Goal: Task Accomplishment & Management: Use online tool/utility

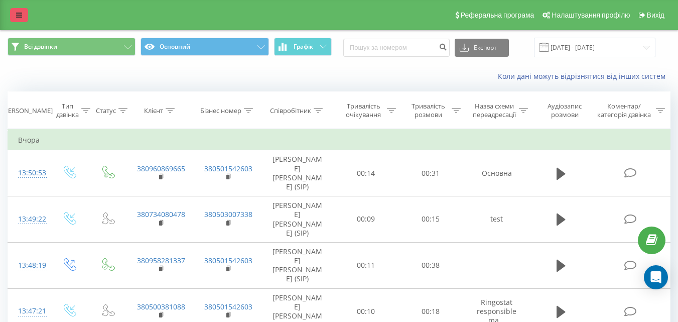
click at [19, 14] on icon at bounding box center [19, 15] width 6 height 7
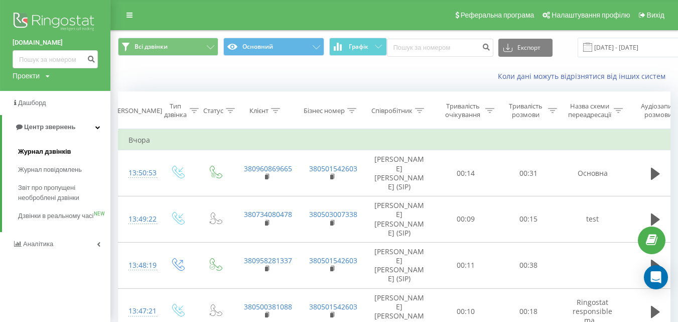
click at [39, 148] on span "Журнал дзвінків" at bounding box center [44, 151] width 53 height 10
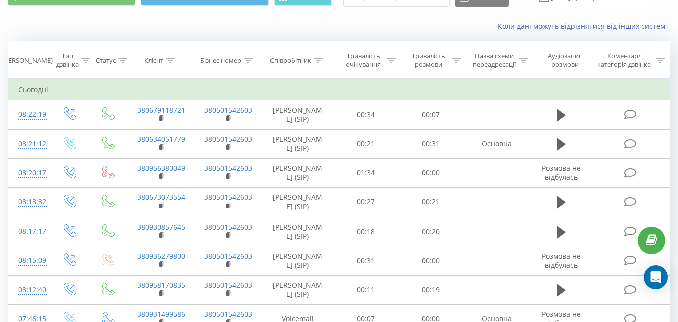
scroll to position [100, 0]
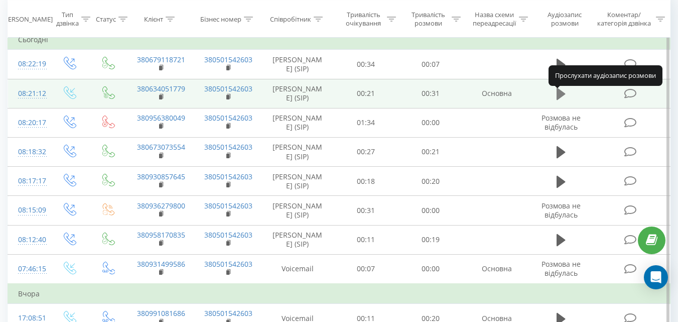
click at [560, 99] on icon at bounding box center [560, 94] width 9 height 12
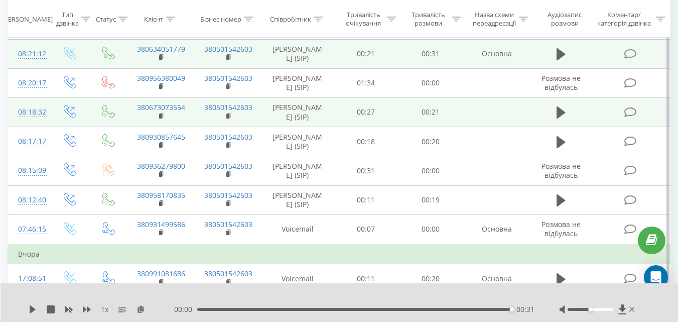
scroll to position [150, 0]
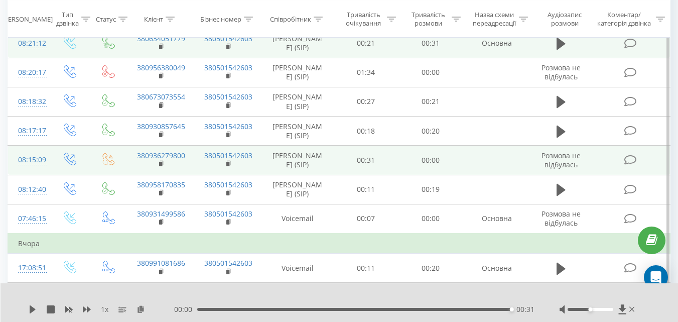
click at [628, 165] on icon at bounding box center [630, 160] width 13 height 11
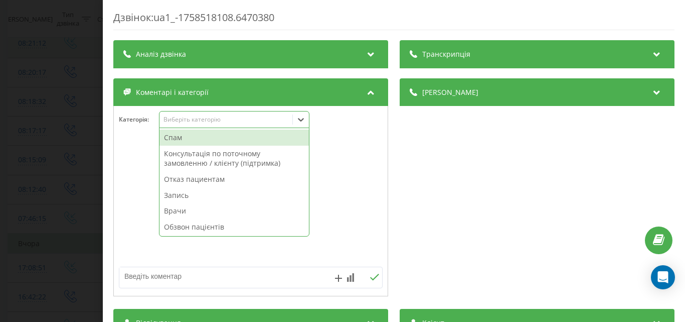
click at [241, 124] on div "Виберіть категорію" at bounding box center [226, 120] width 133 height 10
click at [236, 131] on div "Спам" at bounding box center [234, 137] width 149 height 16
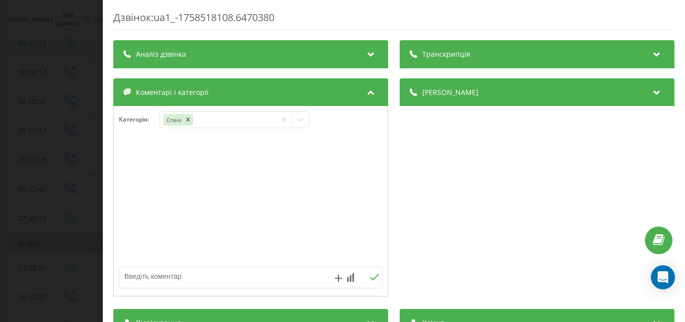
click at [77, 121] on div "Дзвінок : ua1_-1758518108.6470380 Транскрипція Для AI-аналізу майбутніх дзвінкі…" at bounding box center [342, 161] width 685 height 322
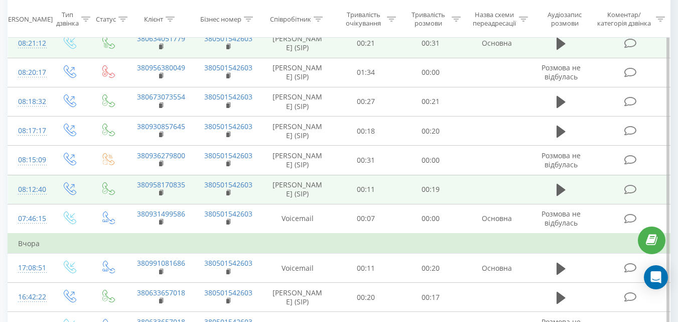
click at [631, 195] on icon at bounding box center [630, 189] width 13 height 11
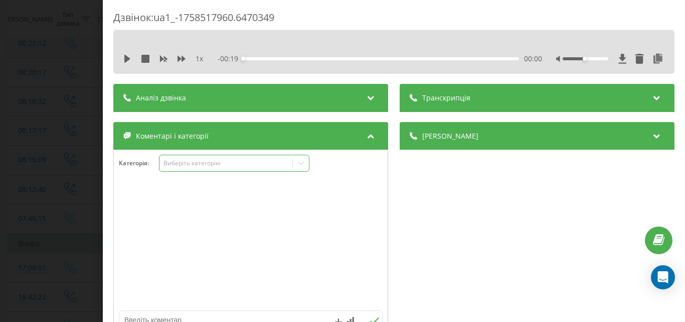
click at [292, 164] on div "Виберіть категорію" at bounding box center [226, 164] width 133 height 10
click at [256, 160] on div "Виберіть категорію" at bounding box center [225, 163] width 125 height 8
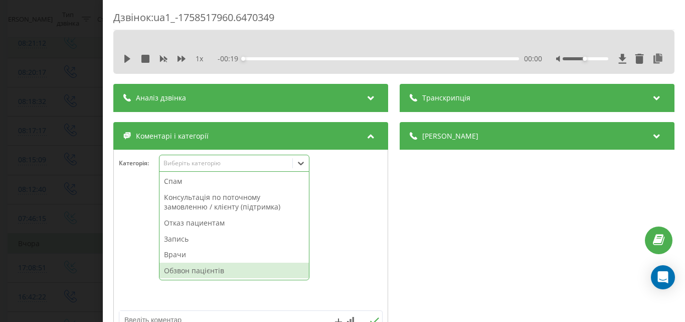
click at [210, 268] on div "Обзвон пацієнтів" at bounding box center [234, 270] width 149 height 16
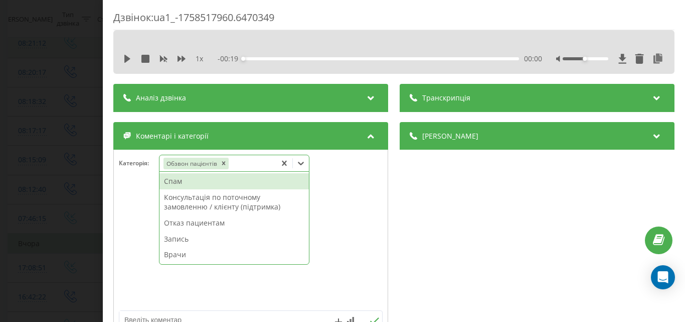
click at [78, 91] on div "Дзвінок : ua1_-1758517960.6470349 1 x - 00:19 00:00 00:00 Транскрипція Для AI-а…" at bounding box center [342, 161] width 685 height 322
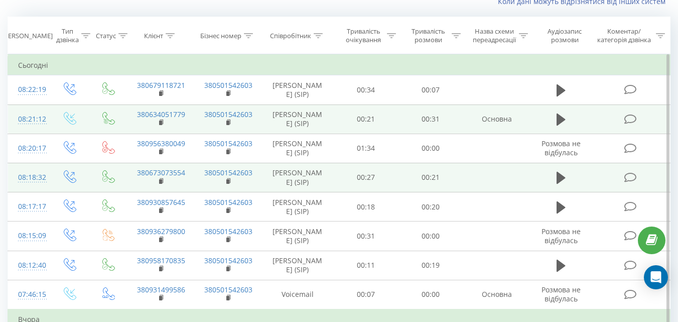
scroll to position [50, 0]
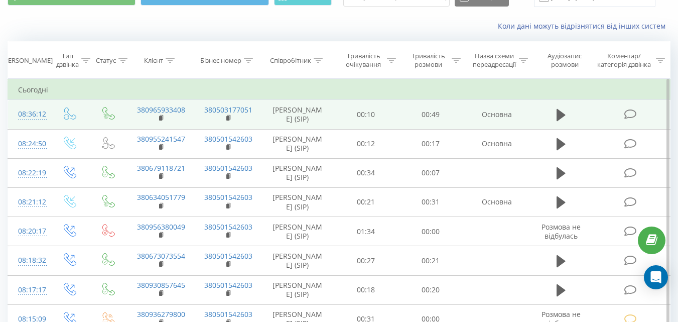
click at [630, 112] on icon at bounding box center [630, 114] width 13 height 11
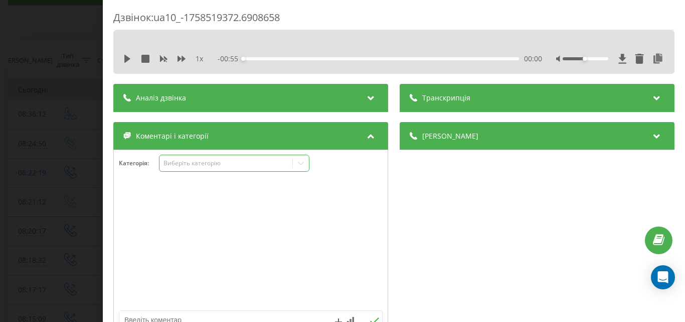
click at [271, 161] on div "Виберіть категорію" at bounding box center [225, 163] width 125 height 8
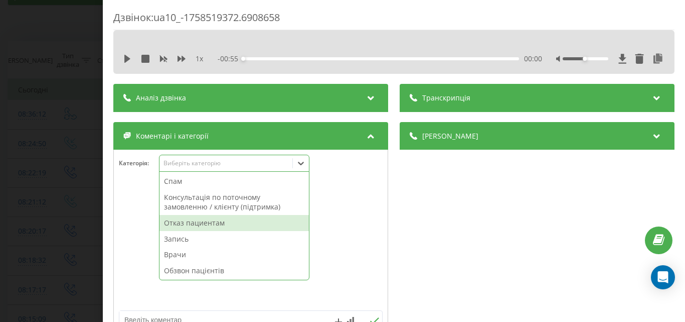
click at [217, 225] on div "Отказ пациентам" at bounding box center [234, 223] width 149 height 16
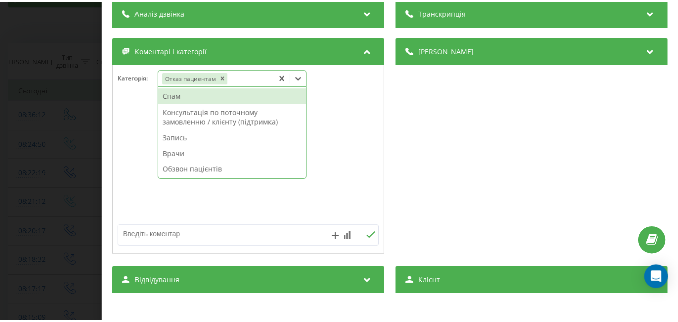
scroll to position [100, 0]
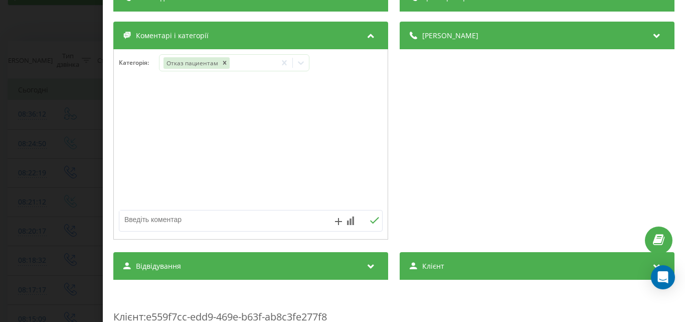
click at [136, 220] on textarea at bounding box center [224, 219] width 210 height 18
type textarea "дитина 8 років, вітрянка-Музика"
click at [47, 28] on div "Дзвінок : ua10_-1758519372.6908658 1 x - 00:55 00:00 00:00 Транскрипція Для AI-…" at bounding box center [342, 161] width 685 height 322
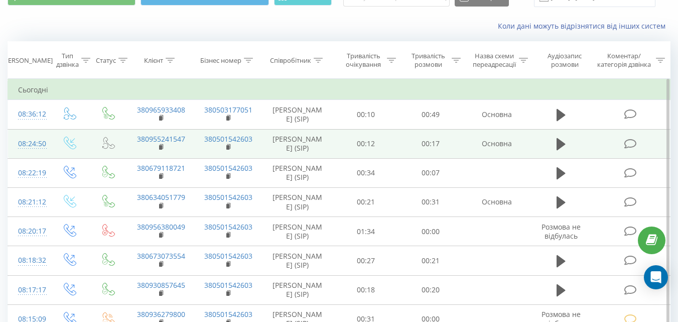
click at [631, 142] on icon at bounding box center [630, 143] width 13 height 11
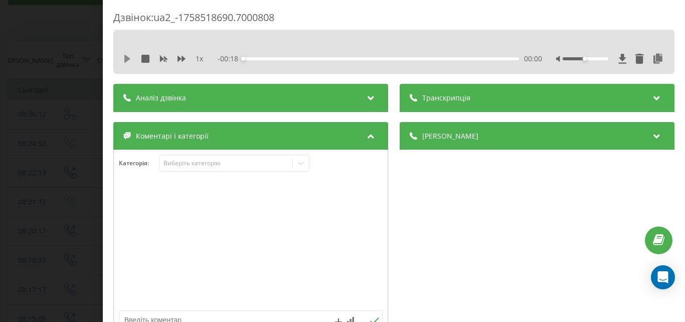
click at [126, 56] on icon at bounding box center [127, 59] width 8 height 8
click at [227, 162] on div "Виберіть категорію" at bounding box center [225, 163] width 125 height 8
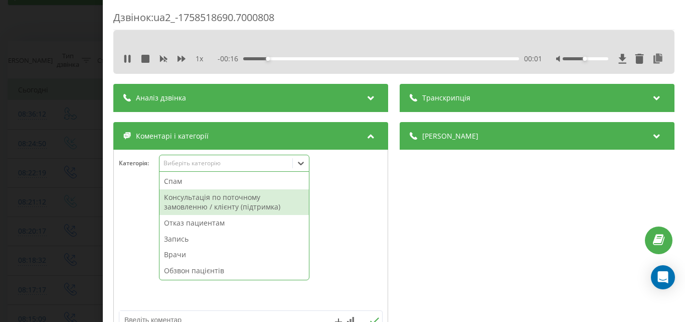
click at [218, 204] on div "Консультація по поточному замовленню / клієнту (підтримка)" at bounding box center [234, 202] width 149 height 26
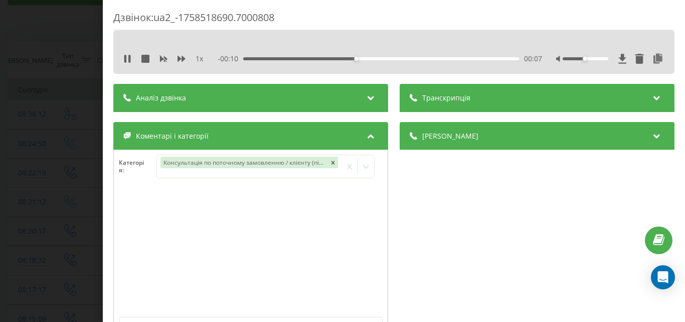
click at [69, 30] on div "Дзвінок : ua2_-1758518690.7000808 1 x - 00:10 00:07 00:07 Транскрипція Для AI-а…" at bounding box center [342, 161] width 685 height 322
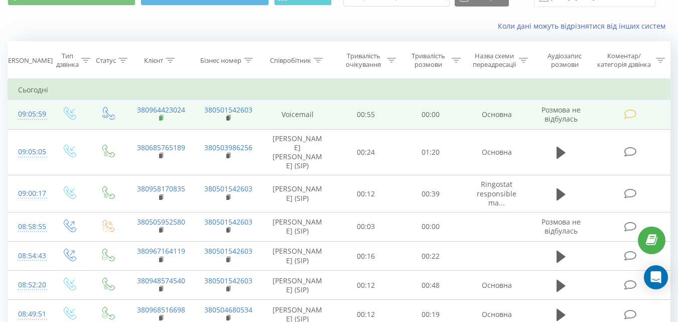
click at [161, 118] on rect at bounding box center [160, 118] width 3 height 5
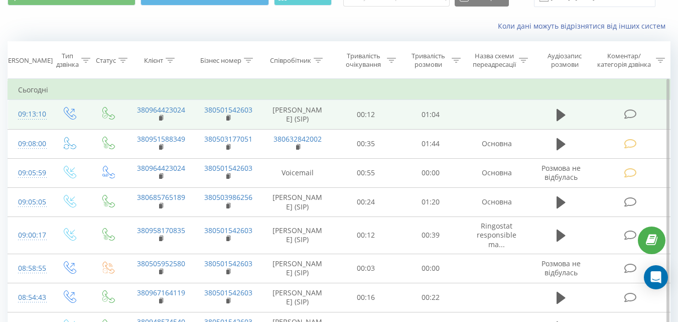
click at [632, 114] on icon at bounding box center [630, 114] width 13 height 11
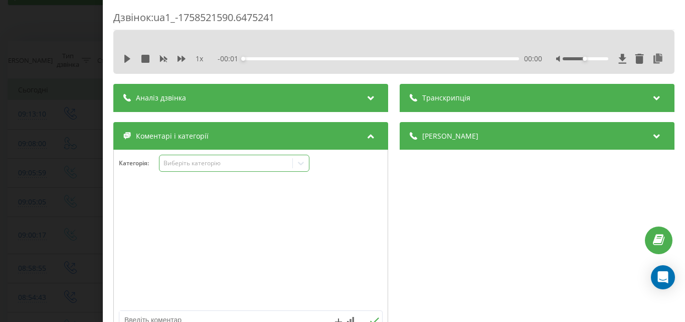
drag, startPoint x: 251, startPoint y: 160, endPoint x: 250, endPoint y: 166, distance: 6.1
click at [250, 161] on div "Виберіть категорію" at bounding box center [225, 163] width 125 height 8
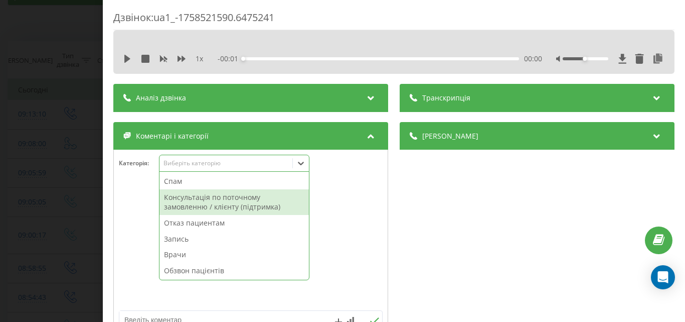
click at [237, 197] on div "Консультація по поточному замовленню / клієнту (підтримка)" at bounding box center [234, 202] width 149 height 26
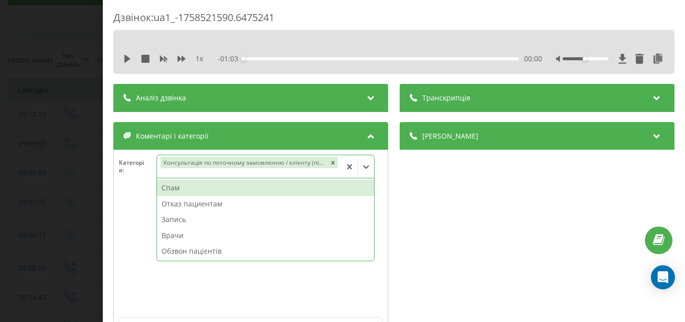
click at [65, 41] on div "Дзвінок : ua1_-1758521590.6475241 1 x - 01:03 00:00 00:00 Транскрипція Для AI-а…" at bounding box center [342, 161] width 685 height 322
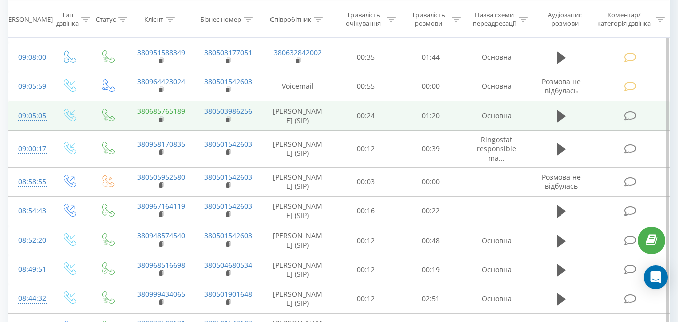
scroll to position [150, 0]
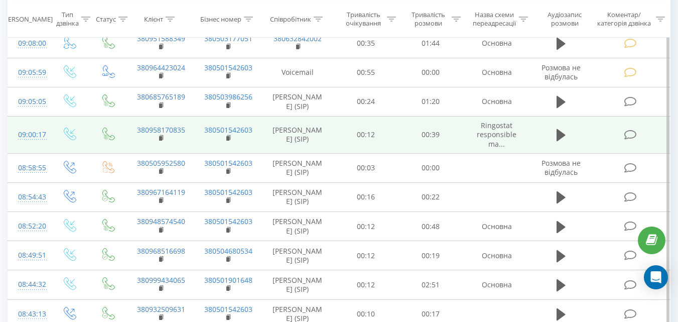
click at [628, 140] on icon at bounding box center [630, 134] width 13 height 11
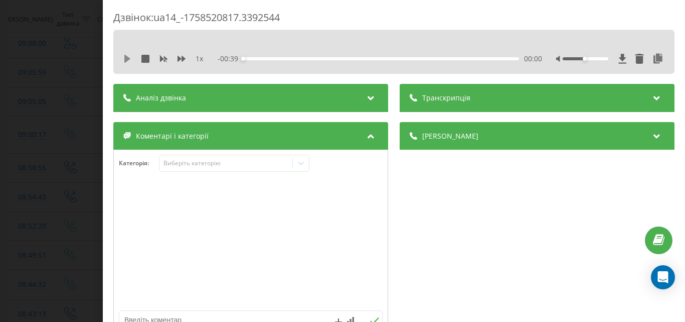
click at [128, 60] on icon at bounding box center [127, 59] width 6 height 8
click at [204, 163] on div "Виберіть категорію" at bounding box center [225, 163] width 125 height 8
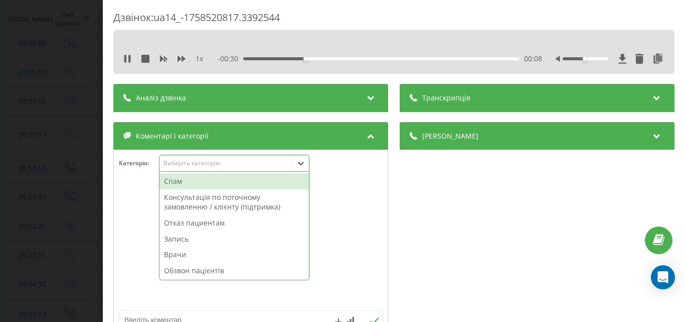
click at [199, 198] on div "Консультація по поточному замовленню / клієнту (підтримка)" at bounding box center [234, 202] width 149 height 26
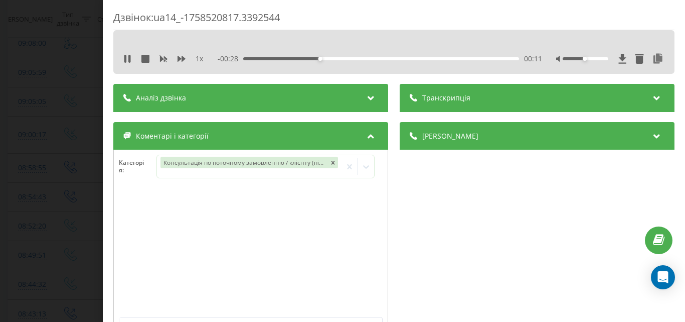
click at [87, 95] on div "Дзвінок : ua14_-1758520817.3392544 1 x - 00:28 00:11 00:11 Транскрипція Для AI-…" at bounding box center [342, 161] width 685 height 322
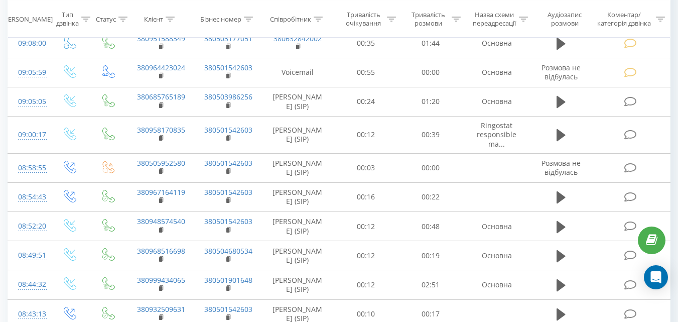
scroll to position [201, 0]
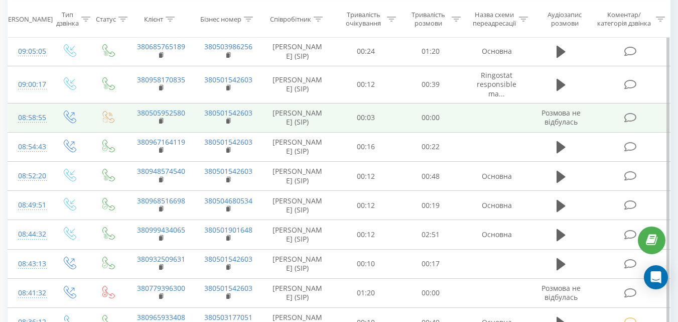
click at [628, 121] on icon at bounding box center [630, 117] width 13 height 11
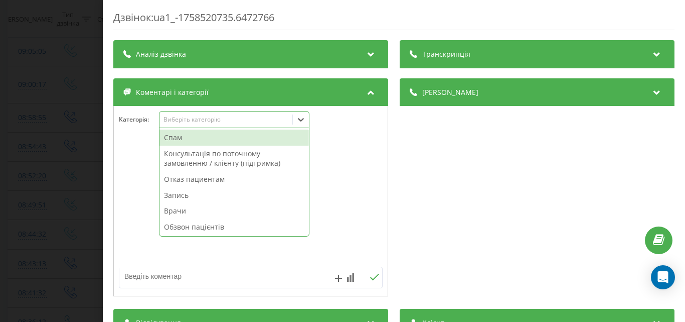
click at [237, 119] on div "Виберіть категорію" at bounding box center [225, 119] width 125 height 8
click at [222, 137] on div "Спам" at bounding box center [234, 137] width 149 height 16
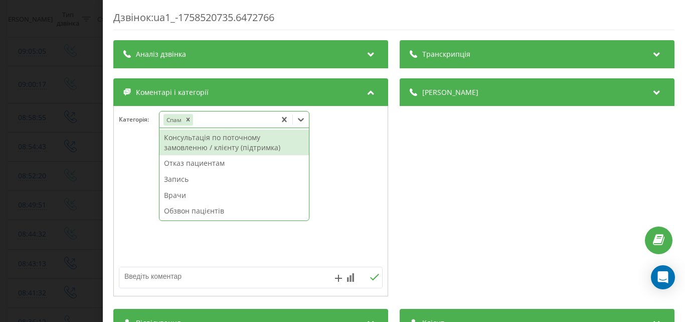
click at [81, 93] on div "Дзвінок : ua1_-1758520735.6472766 Транскрипція Для AI-аналізу майбутніх дзвінкі…" at bounding box center [342, 161] width 685 height 322
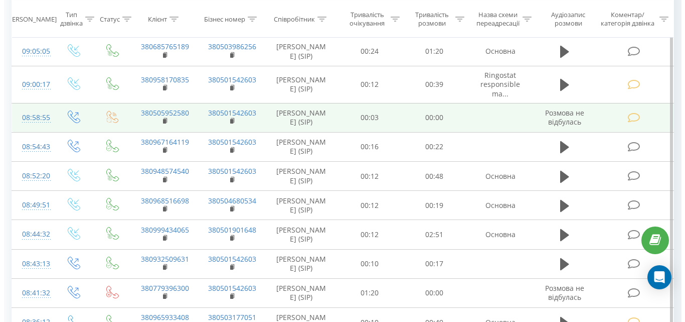
scroll to position [251, 0]
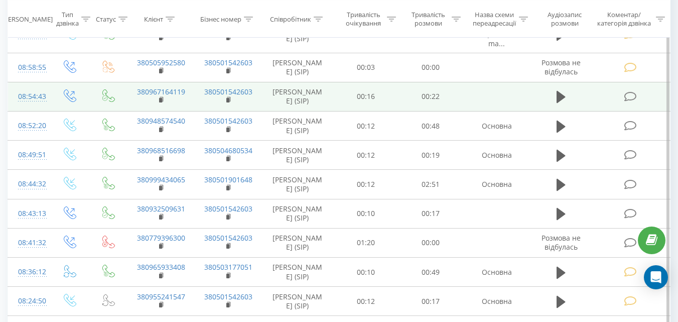
click at [627, 102] on icon at bounding box center [630, 96] width 13 height 11
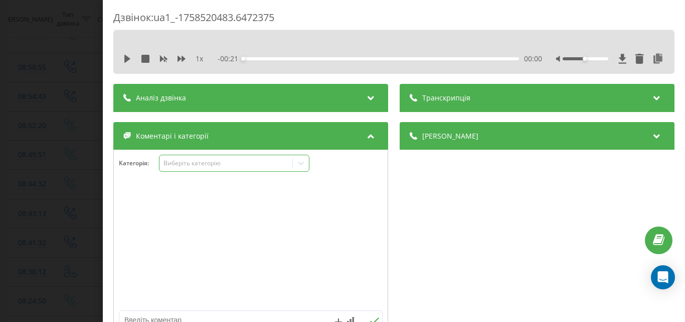
click at [233, 160] on div "Виберіть категорію" at bounding box center [225, 163] width 125 height 8
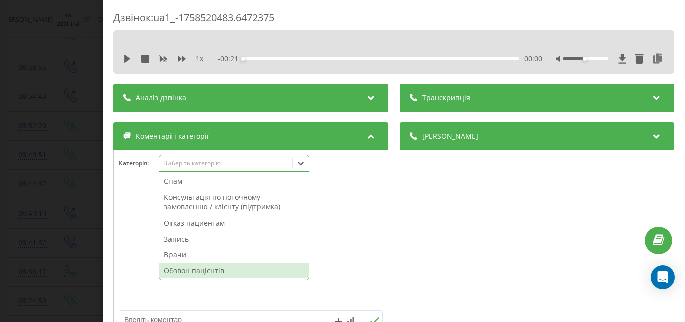
click at [187, 266] on div "Обзвон пацієнтів" at bounding box center [234, 270] width 149 height 16
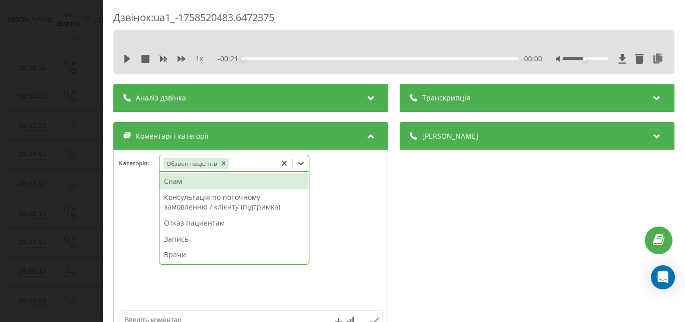
click at [77, 167] on div "Дзвінок : ua1_-1758520483.6472375 1 x - 00:21 00:00 00:00 Транскрипція Для AI-а…" at bounding box center [342, 161] width 685 height 322
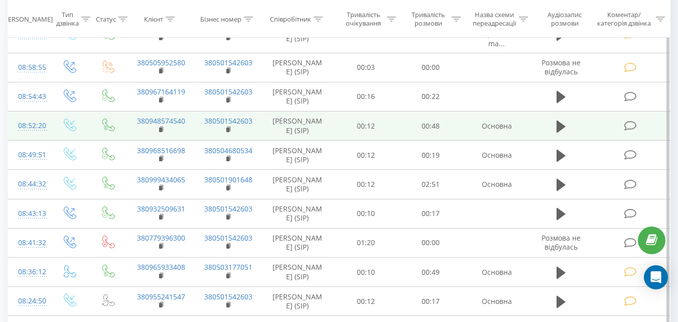
click at [630, 131] on icon at bounding box center [630, 125] width 13 height 11
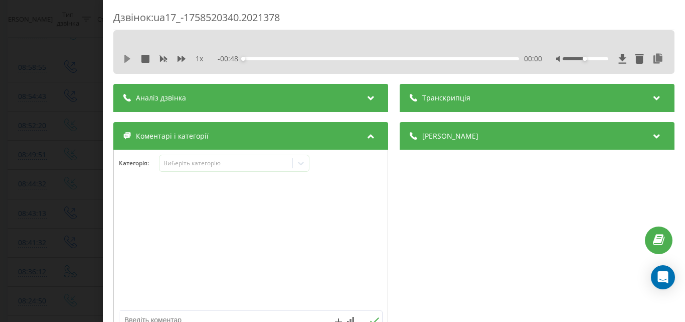
click at [124, 61] on icon at bounding box center [127, 59] width 8 height 8
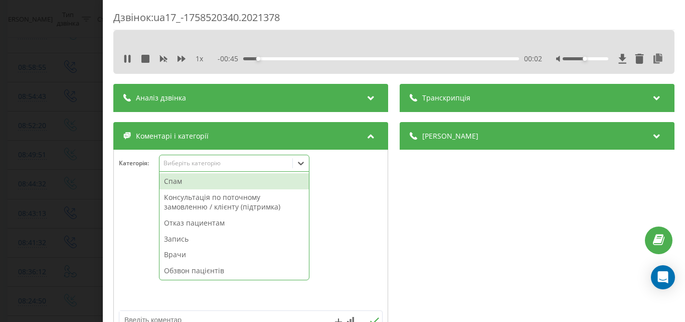
click at [209, 162] on div "Виберіть категорію" at bounding box center [225, 163] width 125 height 8
click at [203, 220] on div "Отказ пациентам" at bounding box center [234, 223] width 149 height 16
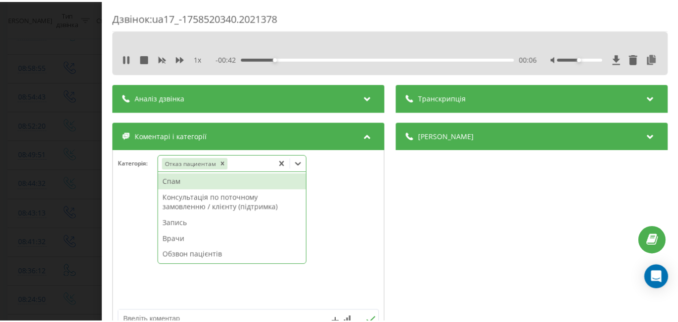
scroll to position [50, 0]
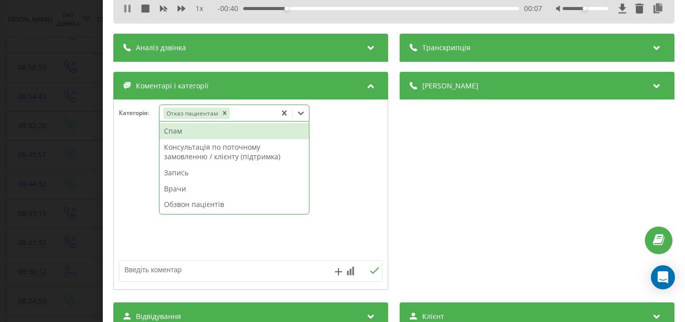
click at [127, 5] on icon at bounding box center [127, 9] width 8 height 8
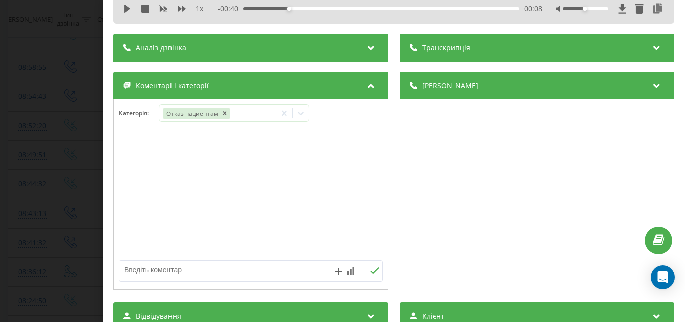
click at [175, 273] on textarea at bounding box center [224, 269] width 210 height 18
type textarea "док.юа, уточнення інформації-Музика"
click at [72, 104] on div "Дзвінок : ua17_-1758520340.2021378 1 x - 00:40 00:08 00:08 Транскрипція Для AI-…" at bounding box center [342, 161] width 685 height 322
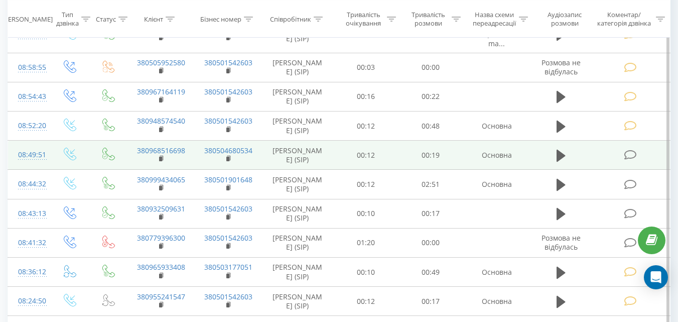
click at [628, 160] on icon at bounding box center [630, 154] width 13 height 11
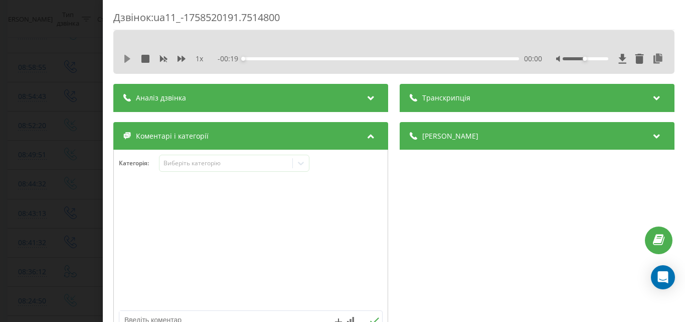
click at [125, 59] on icon at bounding box center [127, 59] width 6 height 8
click at [208, 163] on div "Виберіть категорію" at bounding box center [225, 163] width 125 height 8
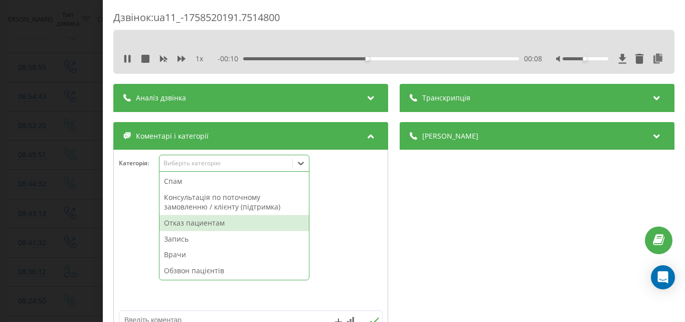
click at [199, 222] on div "Отказ пациентам" at bounding box center [234, 223] width 149 height 16
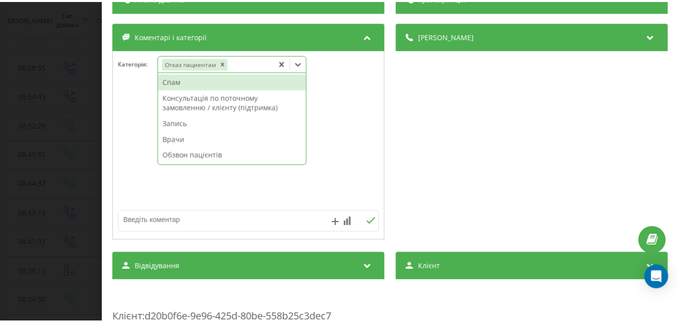
scroll to position [100, 0]
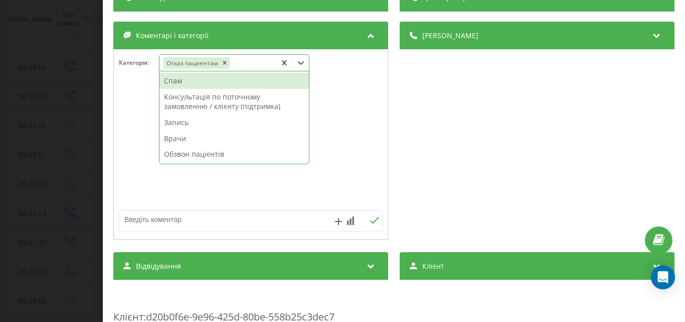
click at [138, 222] on textarea at bounding box center [224, 219] width 210 height 18
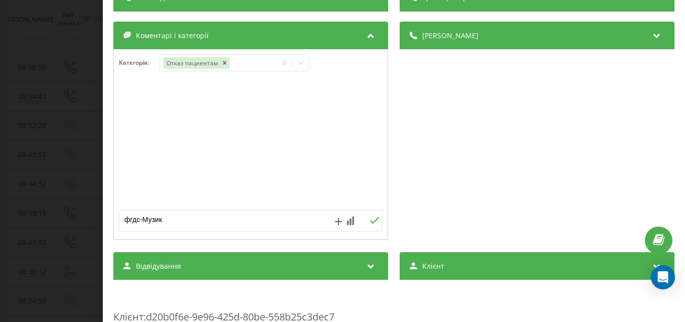
type textarea "фгдс-Музика"
click at [72, 116] on div "Дзвінок : ua11_-1758520191.7514800 1 x 00:00 00:19 00:19 Транскрипція Для AI-ан…" at bounding box center [342, 161] width 685 height 322
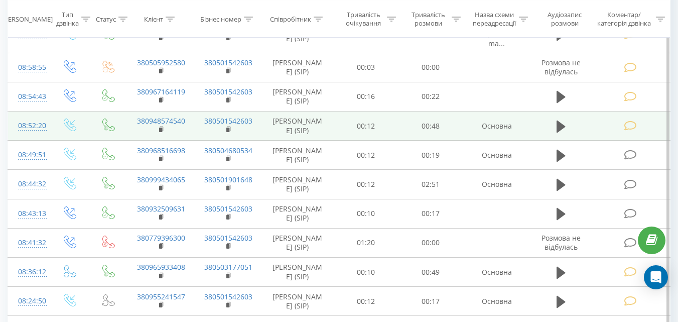
scroll to position [301, 0]
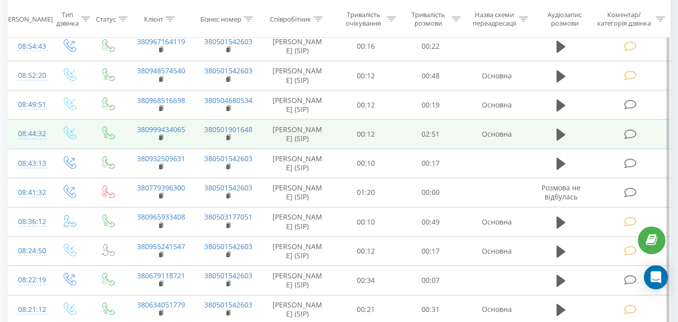
click at [631, 138] on icon at bounding box center [630, 134] width 13 height 11
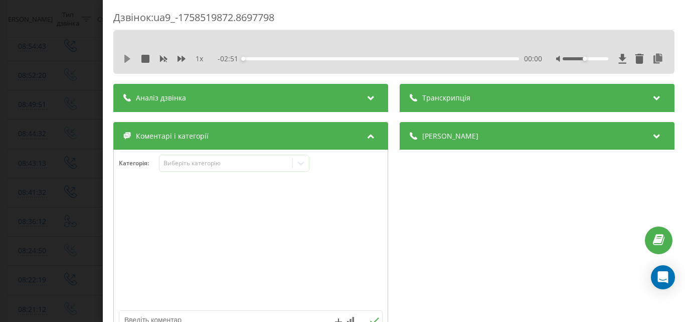
click at [125, 58] on icon at bounding box center [127, 59] width 6 height 8
click at [249, 160] on div "Виберіть категорію" at bounding box center [225, 163] width 125 height 8
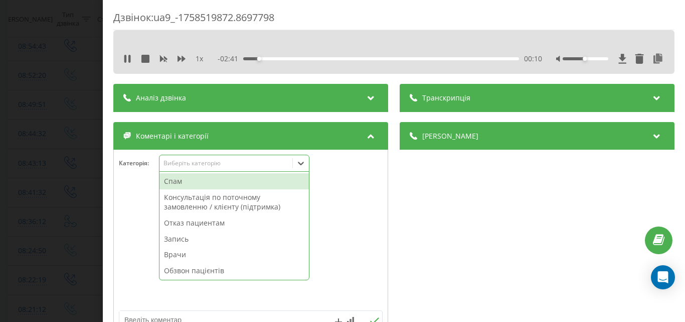
click at [191, 240] on div "Запись" at bounding box center [234, 239] width 149 height 16
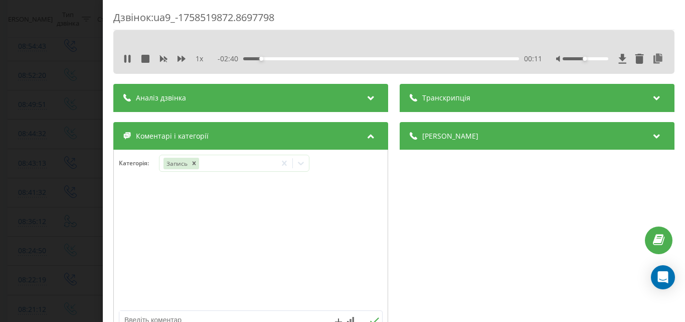
click at [82, 195] on div "Дзвінок : ua9_-1758519872.8697798 1 x - 02:40 00:11 00:11 Транскрипція Для AI-а…" at bounding box center [342, 161] width 685 height 322
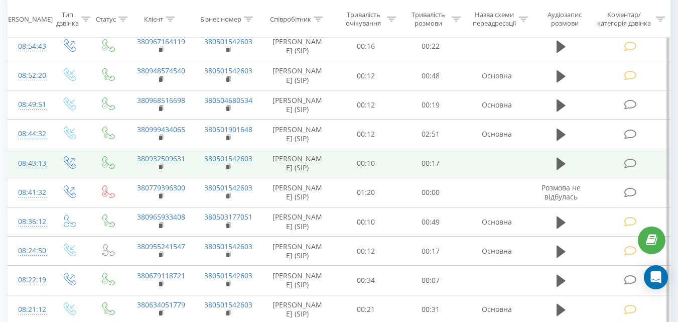
click at [628, 169] on icon at bounding box center [630, 163] width 13 height 11
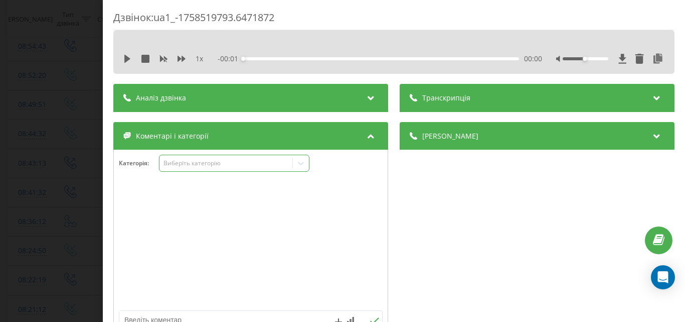
click at [244, 166] on div "Виберіть категорію" at bounding box center [225, 163] width 125 height 8
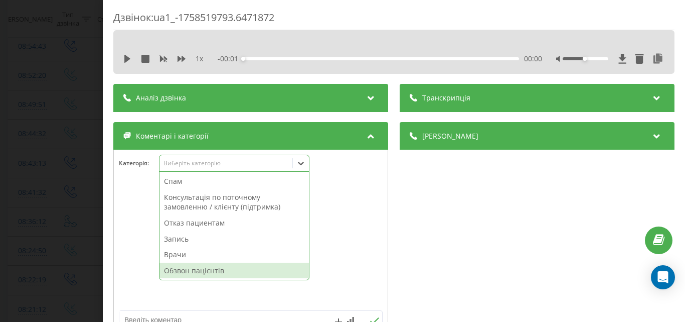
click at [188, 269] on div "Обзвон пацієнтів" at bounding box center [234, 270] width 149 height 16
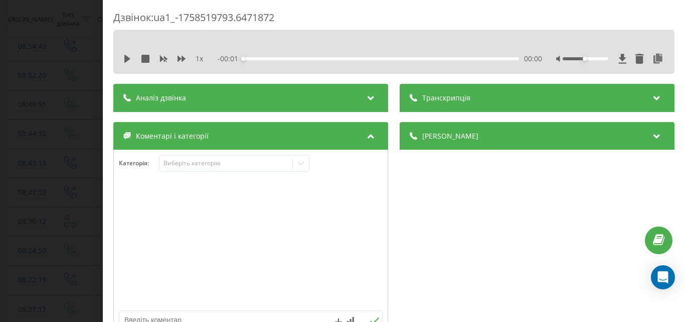
click at [89, 158] on div "Дзвінок : ua1_-1758519793.6471872 1 x - 00:01 00:00 00:00 Транскрипція Для AI-а…" at bounding box center [342, 161] width 685 height 322
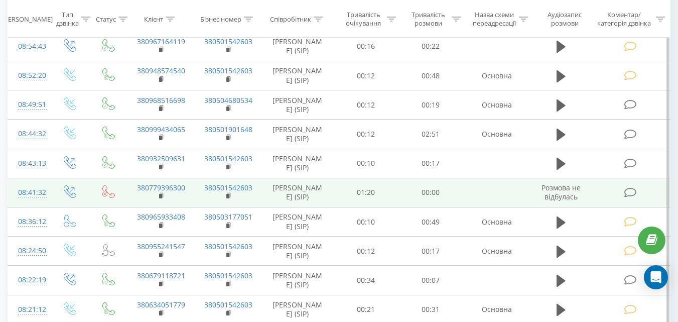
click at [630, 196] on icon at bounding box center [630, 192] width 13 height 11
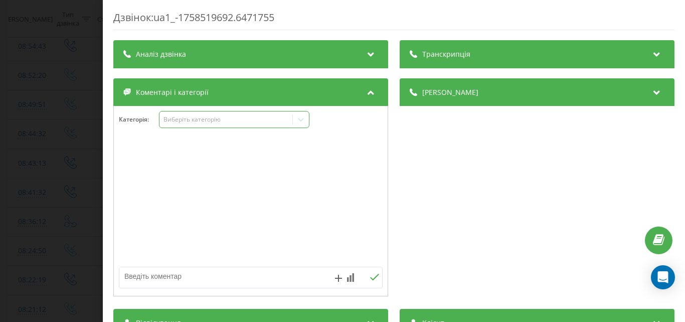
click at [243, 124] on div "Виберіть категорію" at bounding box center [226, 120] width 133 height 10
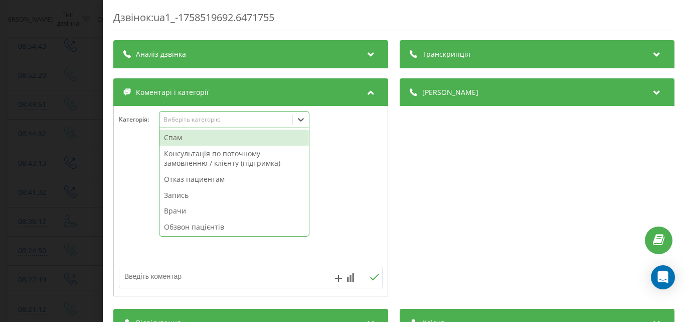
drag, startPoint x: 233, startPoint y: 138, endPoint x: 214, endPoint y: 138, distance: 19.1
click at [232, 138] on div "Спам" at bounding box center [234, 137] width 149 height 16
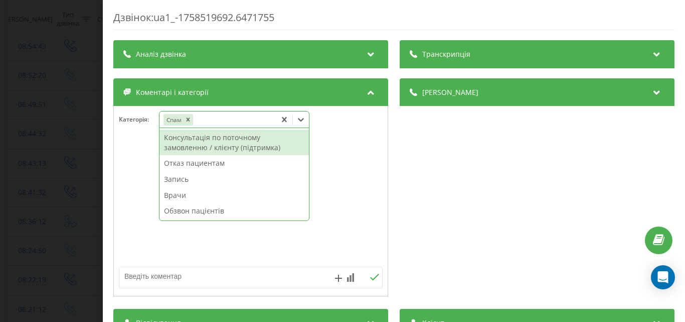
click at [83, 115] on div "Дзвінок : ua1_-1758519692.6471755 Транскрипція Для AI-аналізу майбутніх дзвінкі…" at bounding box center [342, 161] width 685 height 322
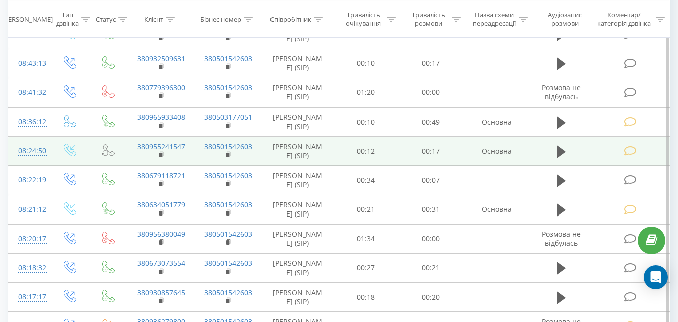
scroll to position [401, 0]
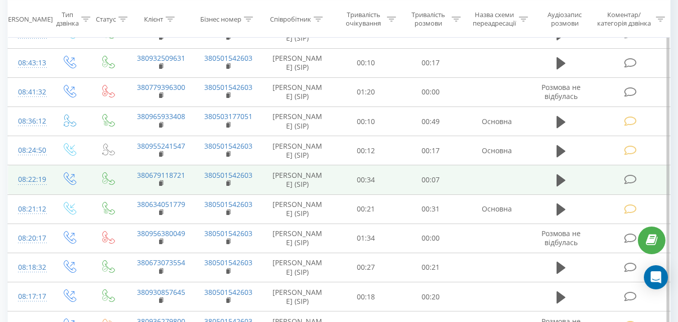
click at [629, 185] on icon at bounding box center [630, 179] width 13 height 11
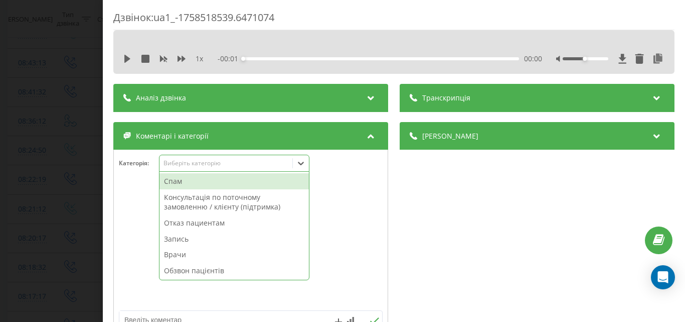
click at [281, 161] on div "Виберіть категорію" at bounding box center [225, 163] width 125 height 8
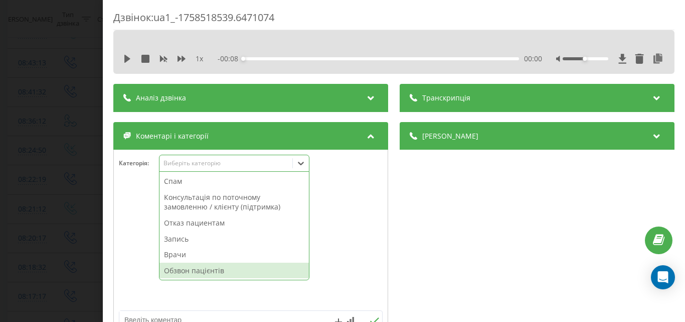
click at [179, 266] on div "Обзвон пацієнтів" at bounding box center [234, 270] width 149 height 16
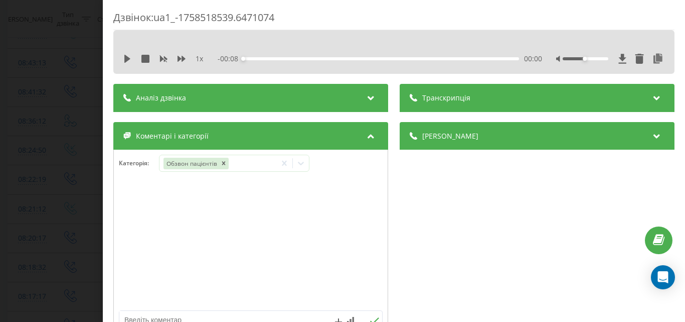
click at [62, 147] on div "Дзвінок : ua1_-1758518539.6471074 1 x - 00:08 00:00 00:00 Транскрипція Для AI-а…" at bounding box center [342, 161] width 685 height 322
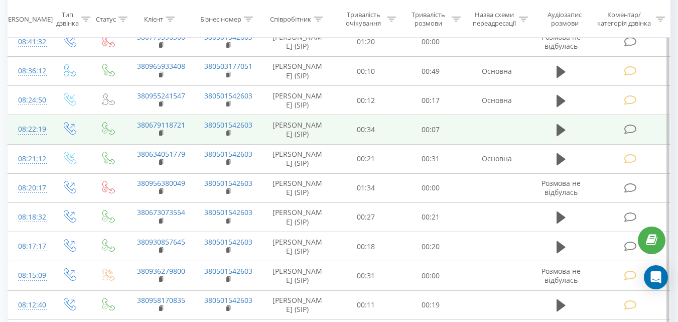
scroll to position [502, 0]
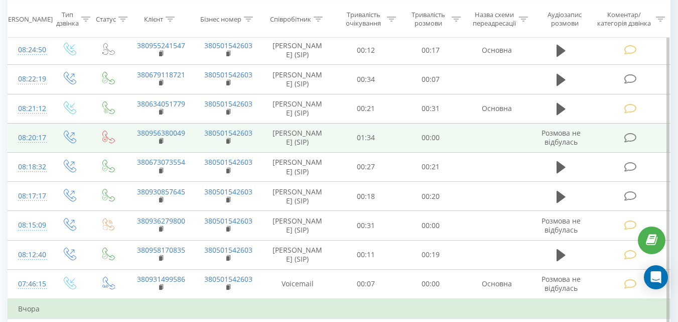
click at [630, 143] on icon at bounding box center [630, 137] width 13 height 11
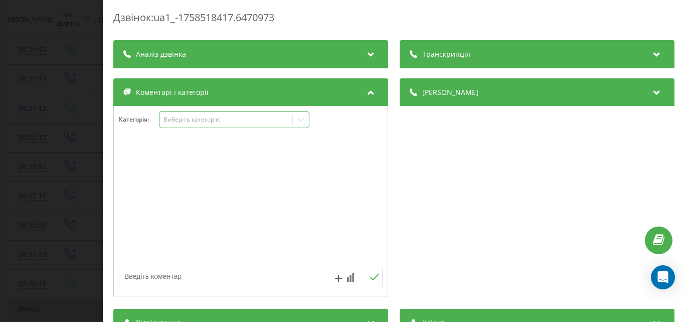
click at [274, 124] on div "Виберіть категорію" at bounding box center [234, 119] width 150 height 17
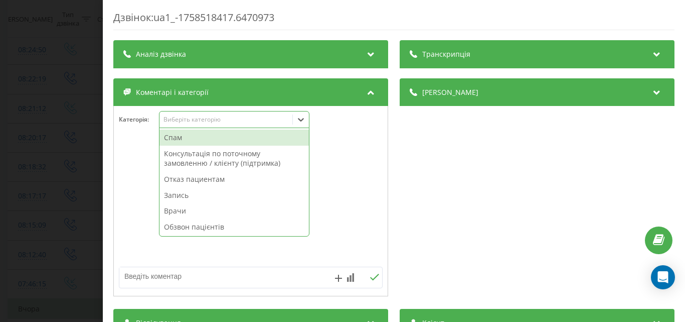
drag, startPoint x: 262, startPoint y: 138, endPoint x: 202, endPoint y: 137, distance: 60.2
click at [259, 138] on div "Спам" at bounding box center [234, 137] width 149 height 16
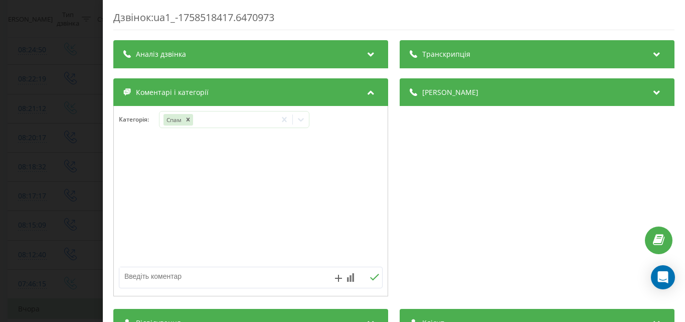
click at [94, 118] on div "Дзвінок : ua1_-1758518417.6470973 Транскрипція Для AI-аналізу майбутніх дзвінкі…" at bounding box center [342, 161] width 685 height 322
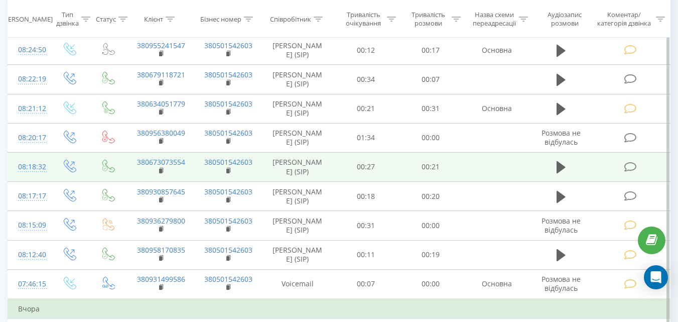
click at [630, 172] on icon at bounding box center [630, 167] width 13 height 11
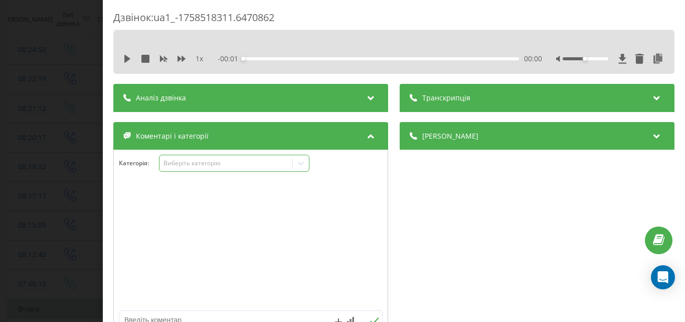
click at [270, 161] on div "Виберіть категорію" at bounding box center [225, 163] width 125 height 8
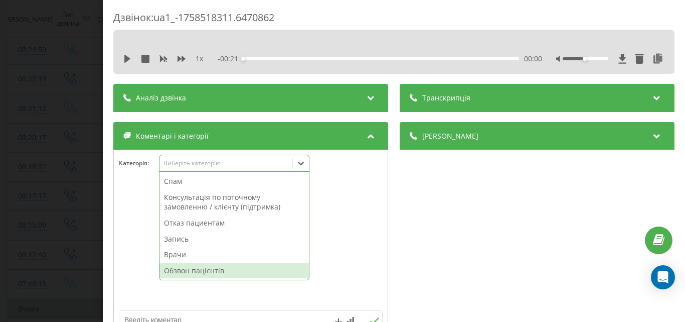
click at [195, 269] on div "Обзвон пацієнтів" at bounding box center [234, 270] width 149 height 16
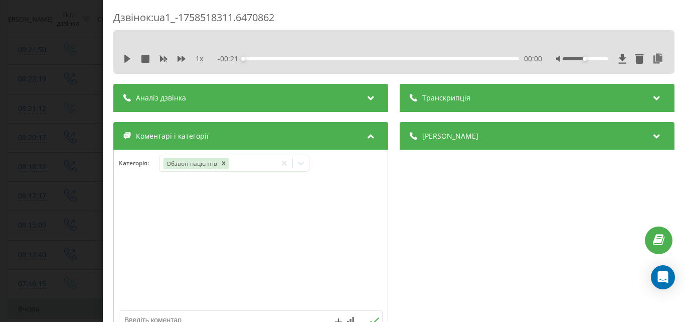
click at [87, 169] on div "Дзвінок : ua1_-1758518311.6470862 1 x - 00:21 00:00 00:00 Транскрипція Для AI-а…" at bounding box center [342, 161] width 685 height 322
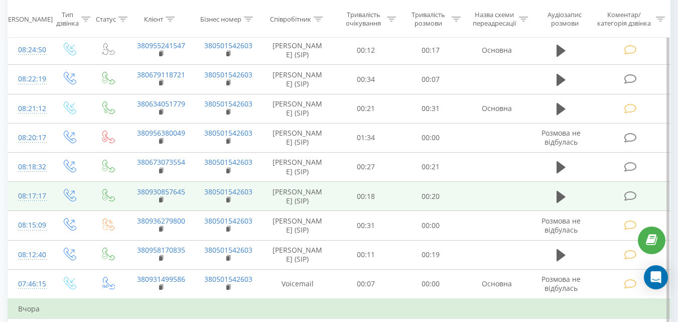
click at [630, 201] on icon at bounding box center [630, 196] width 13 height 11
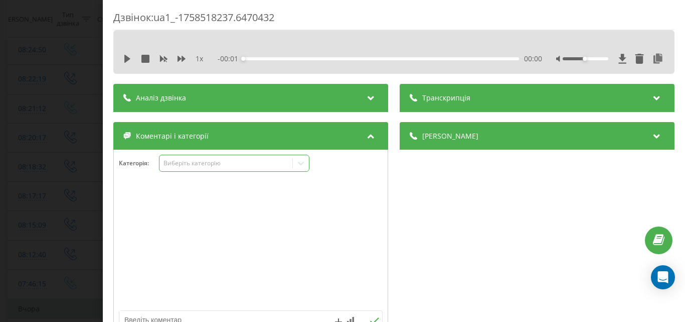
click at [266, 165] on div "Виберіть категорію" at bounding box center [225, 163] width 125 height 8
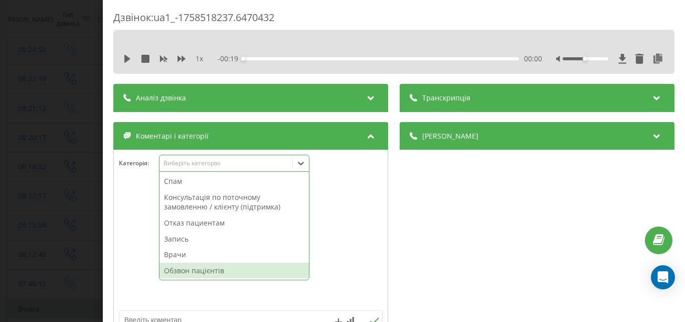
click at [208, 270] on div "Обзвон пацієнтів" at bounding box center [234, 270] width 149 height 16
click at [79, 160] on div "Дзвінок : ua1_-1758518237.6470432 1 x - 00:19 00:00 00:00 Транскрипція Для AI-а…" at bounding box center [342, 161] width 685 height 322
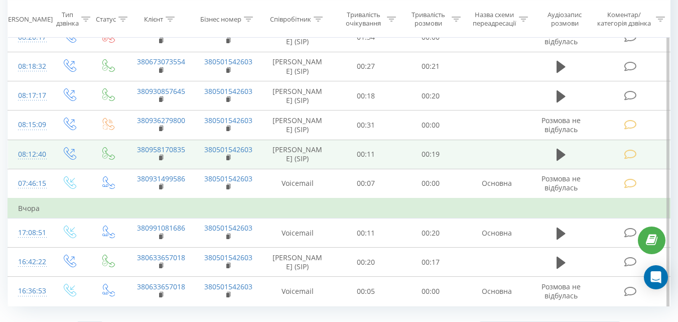
scroll to position [552, 0]
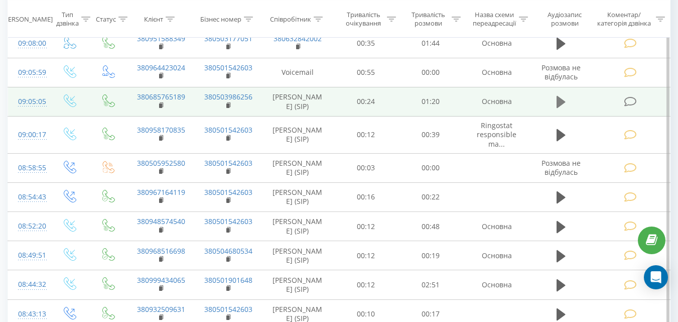
click at [559, 105] on icon at bounding box center [560, 102] width 9 height 12
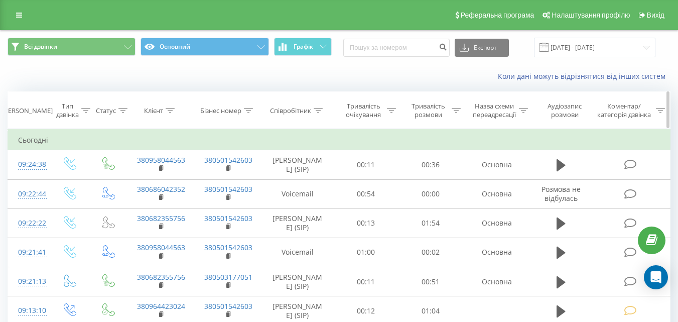
scroll to position [50, 0]
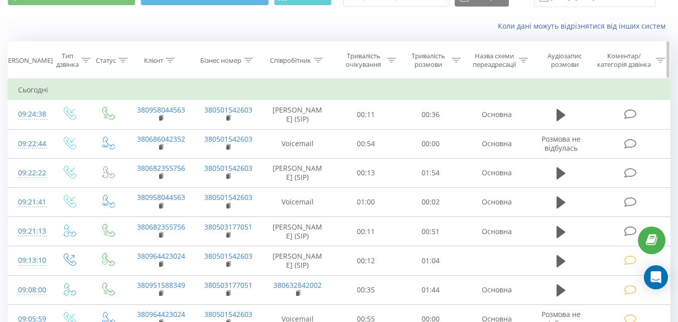
scroll to position [100, 0]
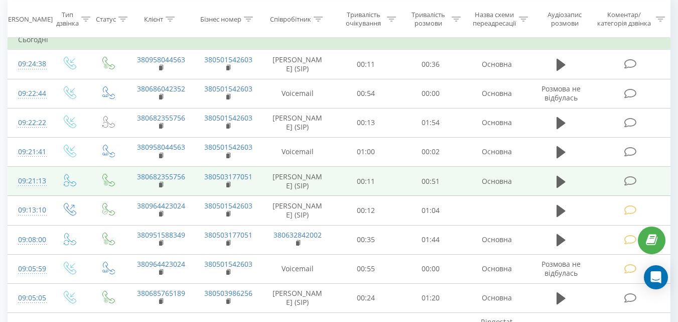
click at [628, 180] on icon at bounding box center [630, 181] width 13 height 11
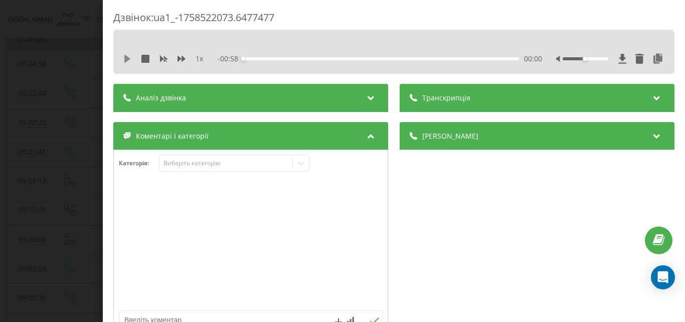
click at [127, 61] on icon at bounding box center [127, 59] width 6 height 8
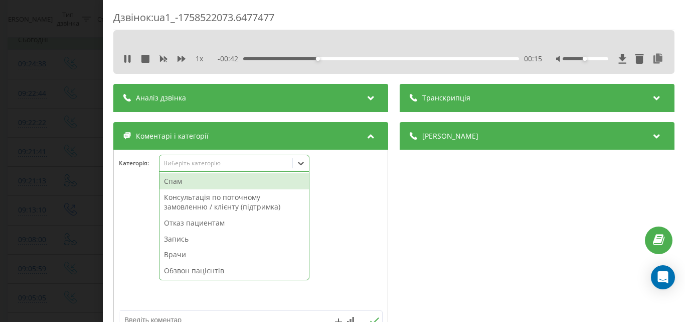
click at [190, 162] on div "Виберіть категорію" at bounding box center [225, 163] width 125 height 8
click at [175, 239] on div "Запись" at bounding box center [234, 239] width 149 height 16
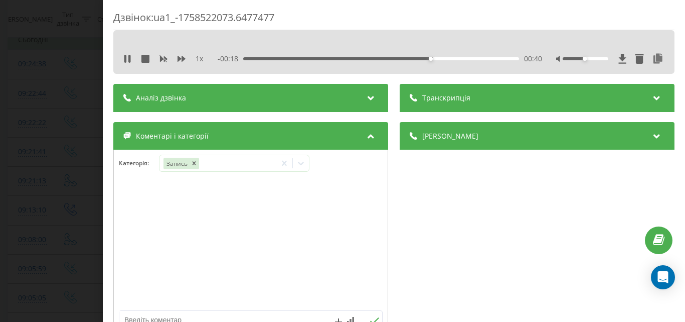
click at [76, 173] on div "Дзвінок : ua1_-1758522073.6477477 1 x - 00:18 00:40 00:40 Транскрипція Для AI-а…" at bounding box center [342, 161] width 685 height 322
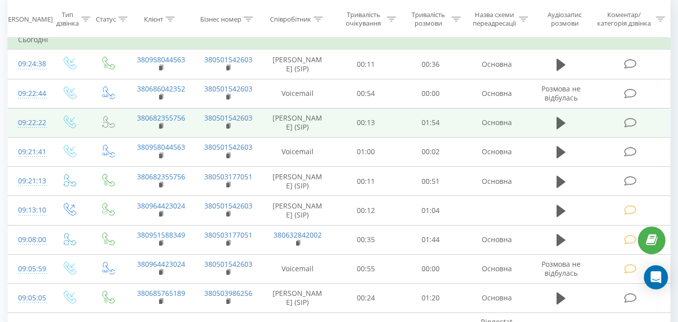
click at [628, 124] on icon at bounding box center [630, 122] width 13 height 11
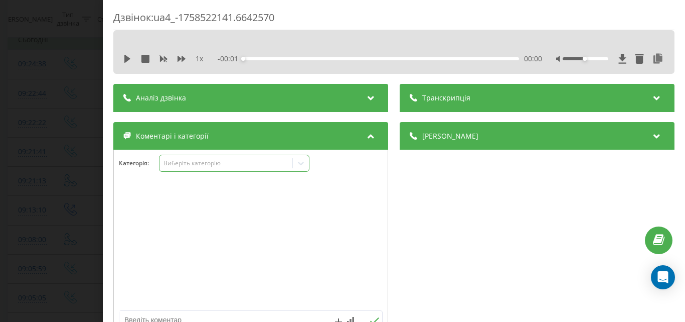
click at [272, 164] on div "Виберіть категорію" at bounding box center [225, 163] width 125 height 8
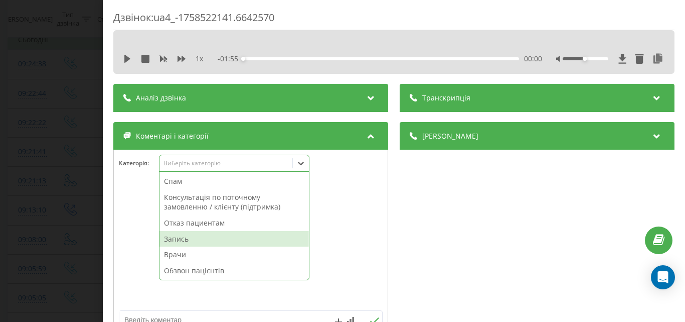
click at [194, 235] on div "Запись" at bounding box center [234, 239] width 149 height 16
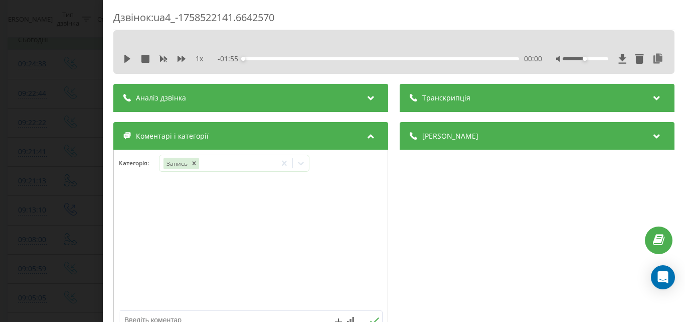
click at [76, 151] on div "Дзвінок : ua4_-1758522141.6642570 1 x - 01:55 00:00 00:00 Транскрипція Для AI-а…" at bounding box center [342, 161] width 685 height 322
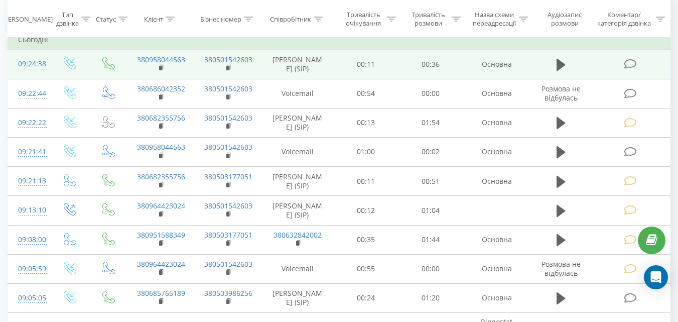
click at [628, 62] on icon at bounding box center [630, 64] width 13 height 11
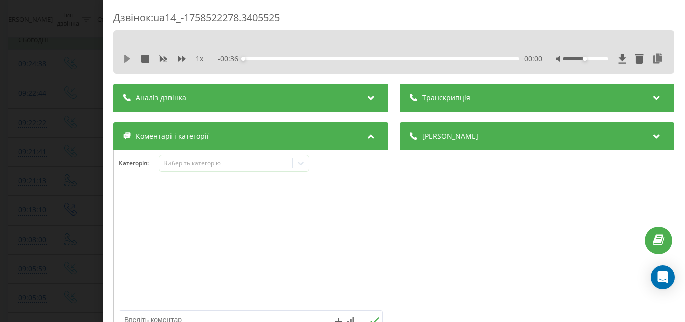
click at [129, 58] on icon at bounding box center [127, 59] width 6 height 8
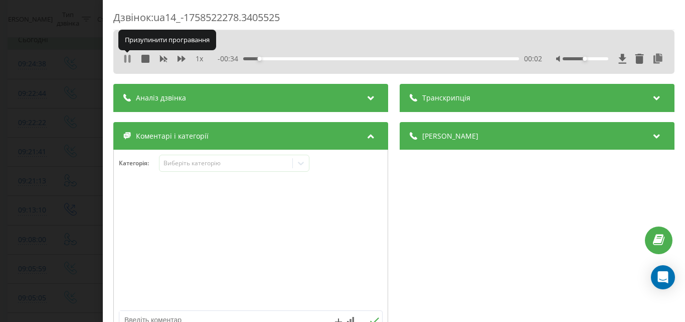
click at [127, 56] on icon at bounding box center [127, 59] width 8 height 8
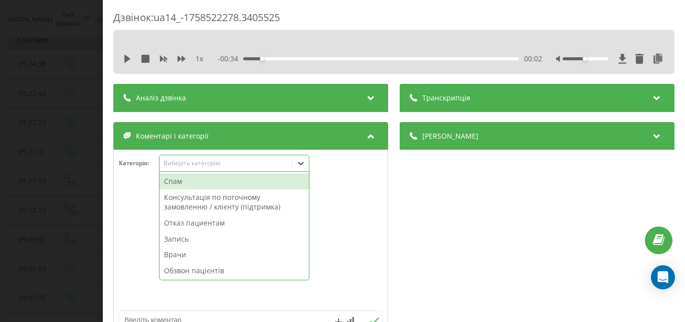
click at [189, 164] on div "Виберіть категорію" at bounding box center [225, 163] width 125 height 8
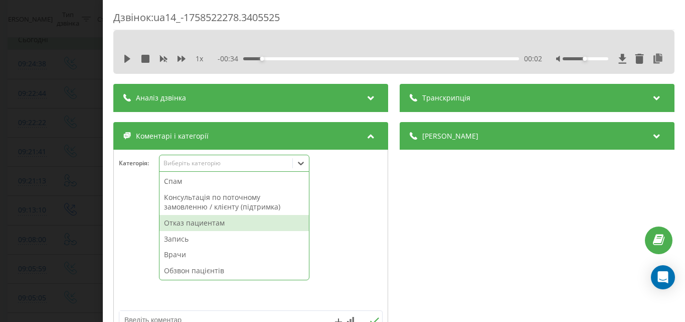
click at [197, 221] on div "Отказ пациентам" at bounding box center [234, 223] width 149 height 16
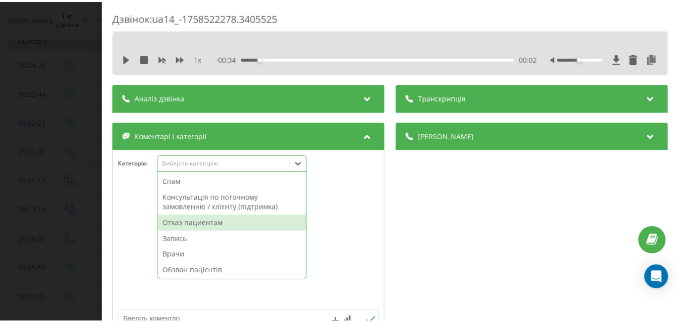
scroll to position [100, 0]
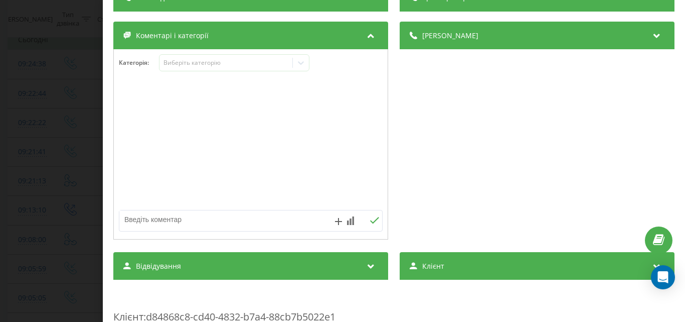
click at [141, 220] on textarea at bounding box center [224, 219] width 210 height 18
type textarea "записані в інший медичний центр-Музика"
click at [55, 92] on div "Дзвінок : ua14_-1758522278.3405525 1 x - 00:34 00:02 00:02 Транскрипція Для AI-…" at bounding box center [342, 161] width 685 height 322
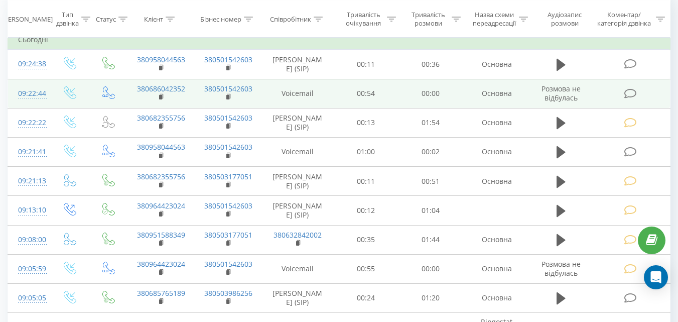
scroll to position [150, 0]
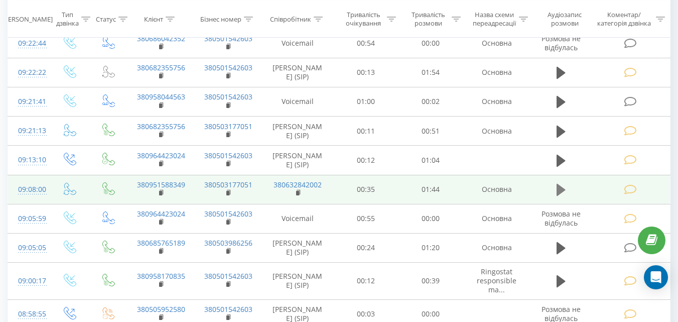
click at [559, 187] on icon at bounding box center [560, 190] width 9 height 12
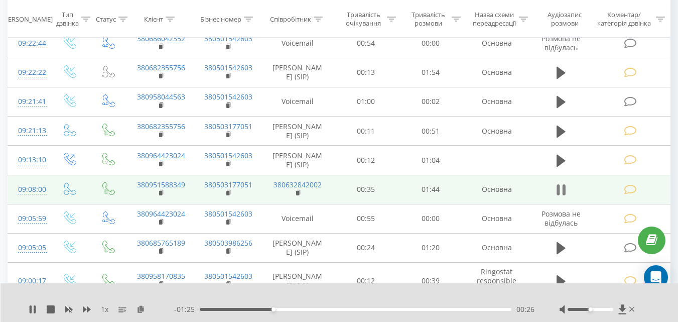
click at [558, 186] on icon at bounding box center [558, 189] width 3 height 11
click at [632, 308] on icon at bounding box center [632, 309] width 6 height 8
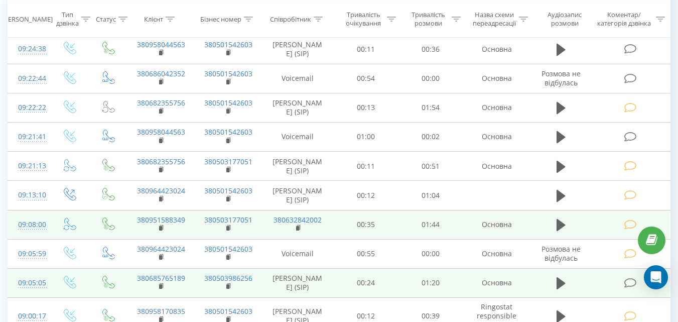
scroll to position [50, 0]
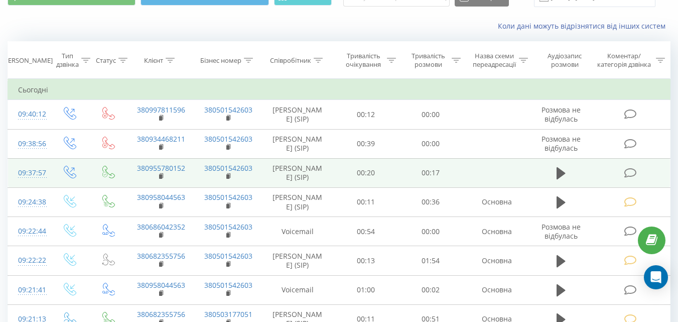
click at [629, 174] on icon at bounding box center [630, 173] width 13 height 11
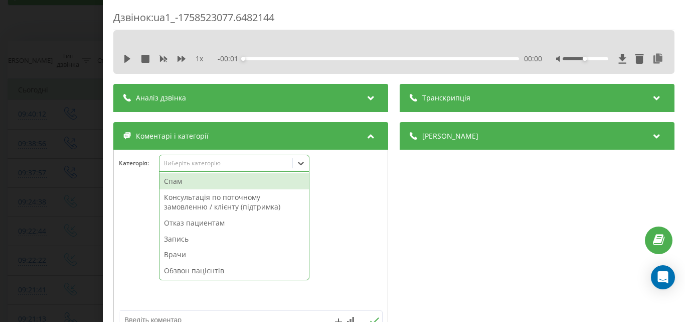
click at [284, 160] on div "Виберіть категорію" at bounding box center [225, 163] width 125 height 8
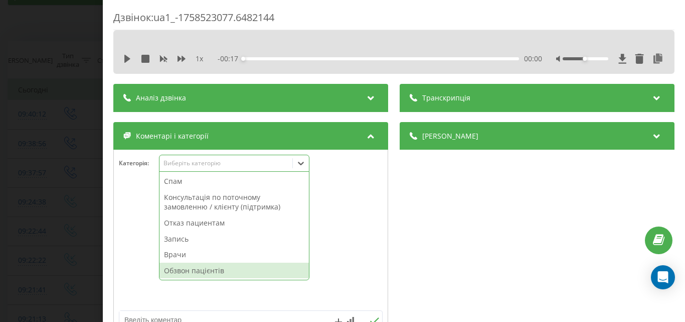
click at [272, 267] on div "Обзвон пацієнтів" at bounding box center [234, 270] width 149 height 16
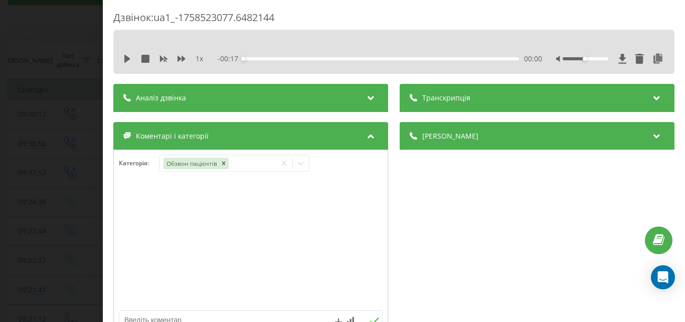
click at [63, 41] on div "Дзвінок : ua1_-1758523077.6482144 1 x - 00:17 00:00 00:00 Транскрипція Для AI-а…" at bounding box center [342, 161] width 685 height 322
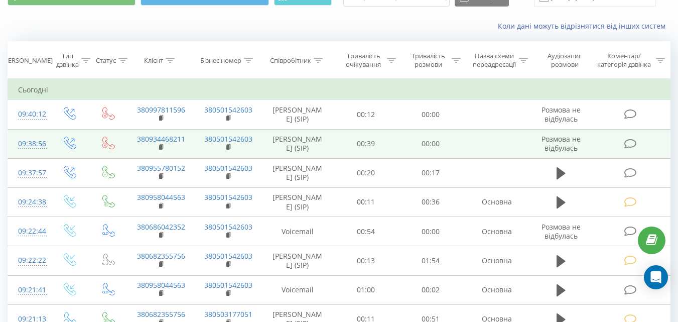
click at [631, 141] on icon at bounding box center [630, 143] width 13 height 11
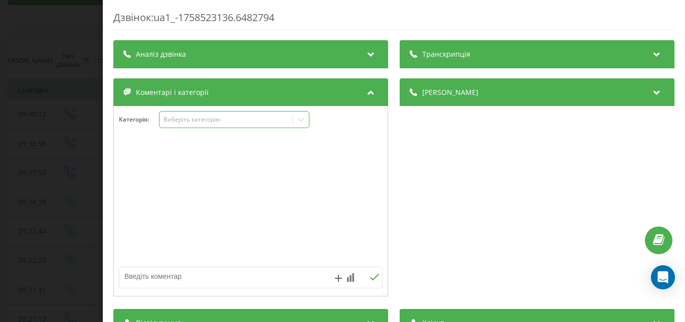
click at [253, 120] on div "Виберіть категорію" at bounding box center [225, 119] width 125 height 8
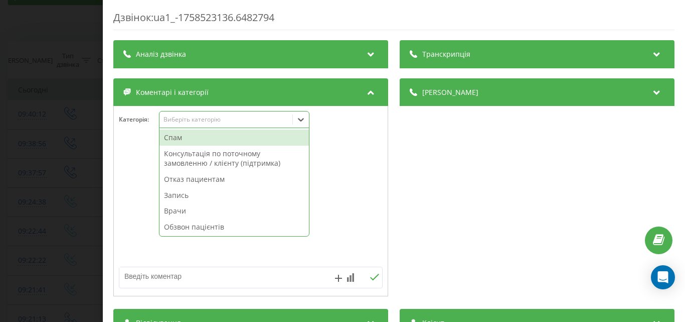
click at [239, 138] on div "Спам" at bounding box center [234, 137] width 149 height 16
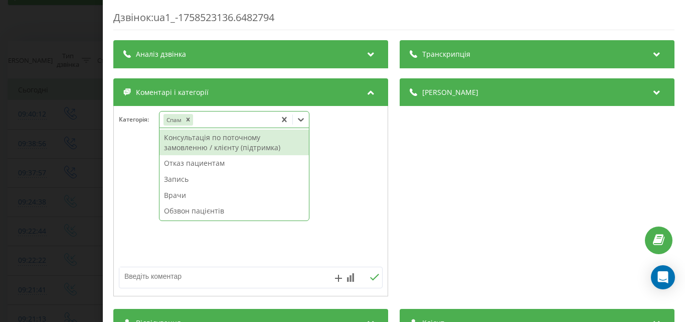
click at [91, 101] on div "Дзвінок : ua1_-1758523136.6482794 Транскрипція Для AI-аналізу майбутніх дзвінкі…" at bounding box center [342, 161] width 685 height 322
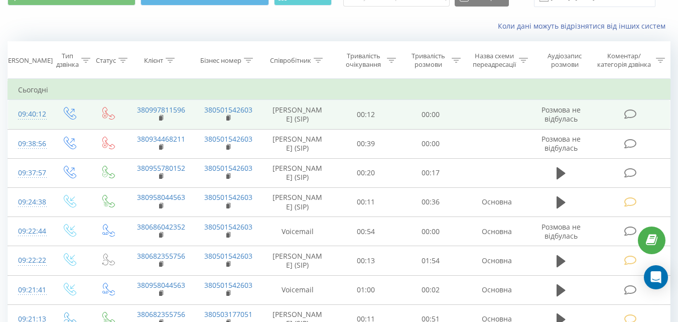
click at [630, 111] on icon at bounding box center [630, 114] width 13 height 11
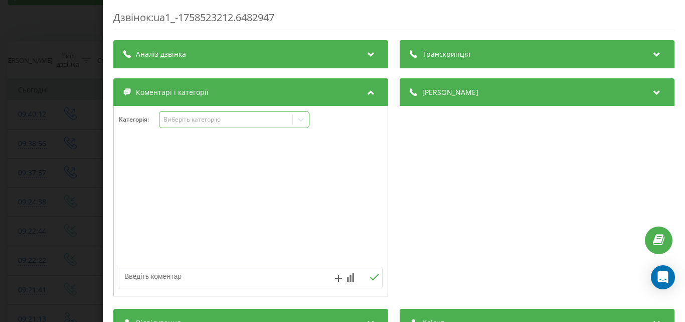
click at [271, 123] on div "Виберіть категорію" at bounding box center [225, 119] width 125 height 8
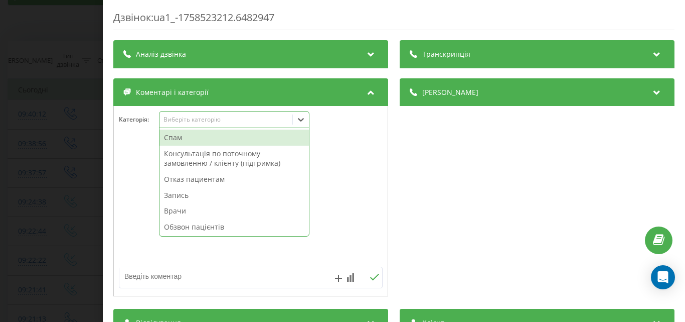
click at [242, 135] on div "Спам" at bounding box center [234, 137] width 149 height 16
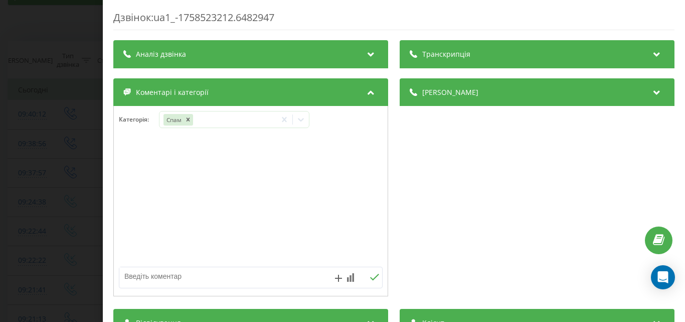
click at [88, 110] on div "Дзвінок : ua1_-1758523212.6482947 Транскрипція Для AI-аналізу майбутніх дзвінкі…" at bounding box center [342, 161] width 685 height 322
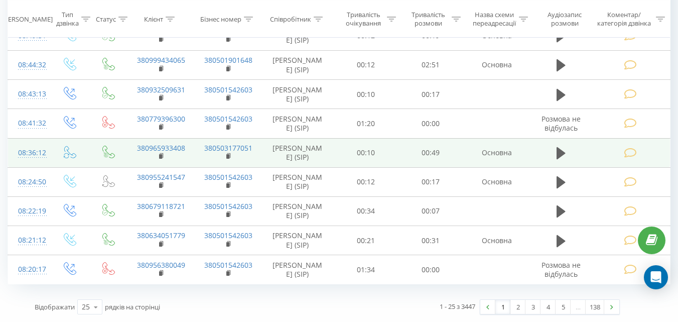
scroll to position [619, 0]
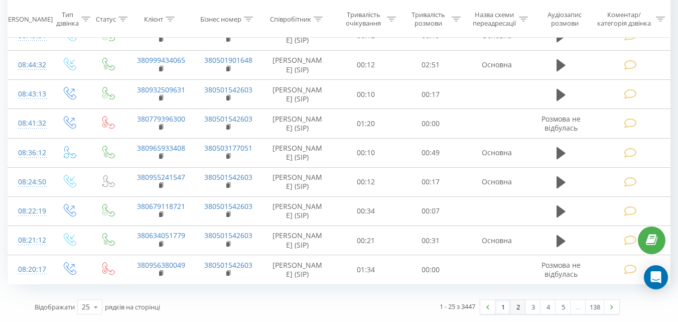
click at [515, 310] on link "2" at bounding box center [517, 306] width 15 height 14
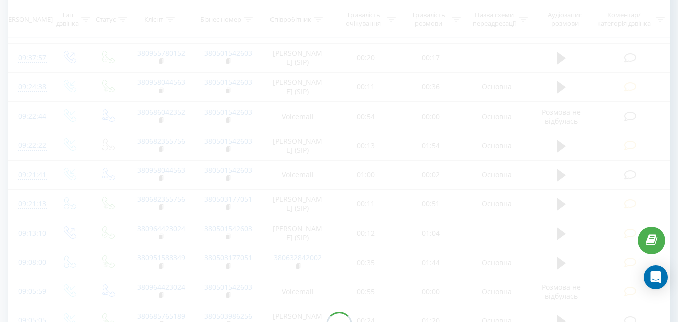
scroll to position [66, 0]
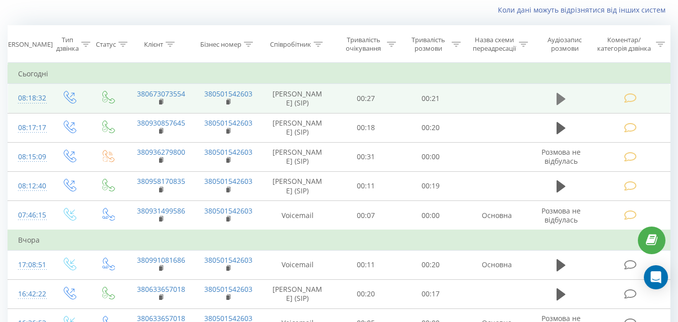
click at [558, 95] on icon at bounding box center [560, 99] width 9 height 12
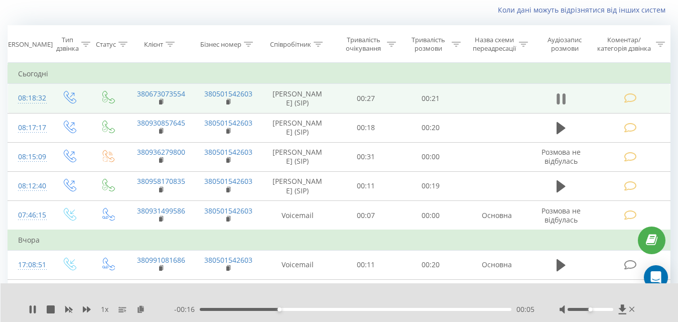
click at [558, 95] on icon at bounding box center [558, 98] width 3 height 11
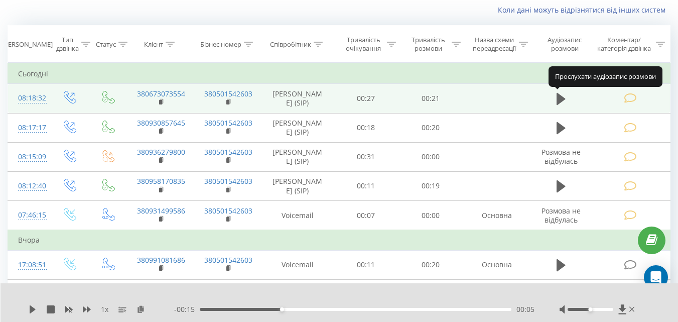
click at [558, 95] on icon at bounding box center [560, 99] width 9 height 12
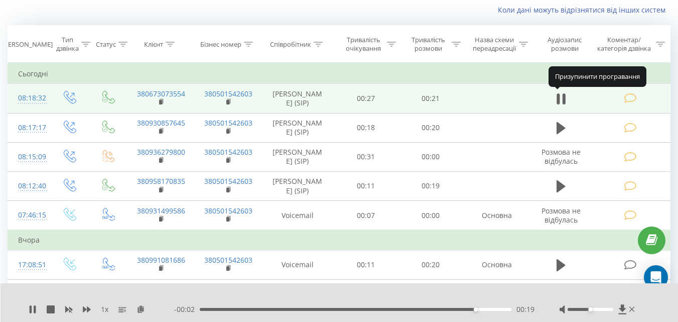
click at [558, 95] on icon at bounding box center [558, 98] width 3 height 11
click at [633, 310] on icon at bounding box center [632, 308] width 6 height 5
